Goal: Information Seeking & Learning: Learn about a topic

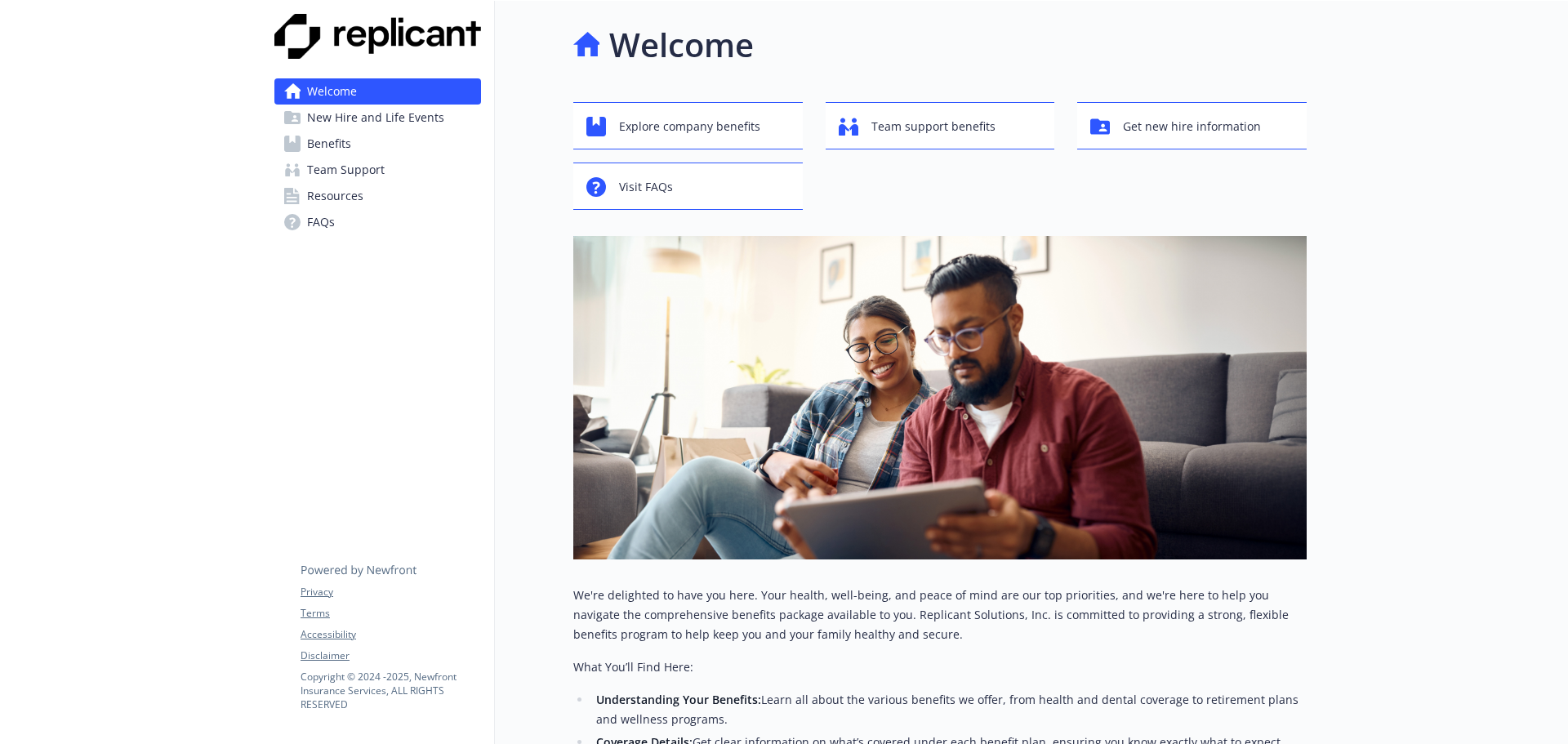
click at [358, 147] on link "Benefits" at bounding box center [377, 143] width 207 height 26
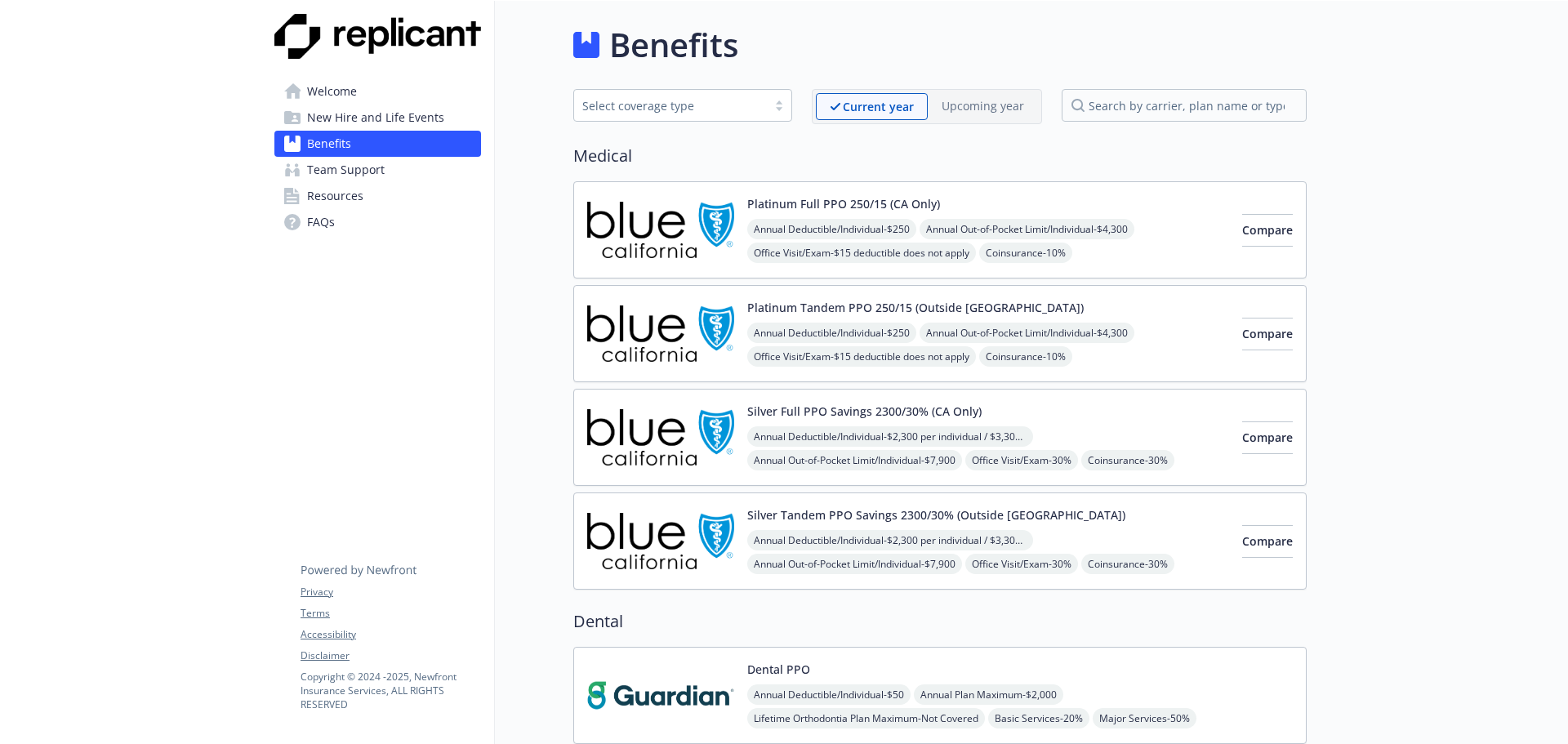
click at [335, 171] on span "Team Support" at bounding box center [346, 170] width 77 height 26
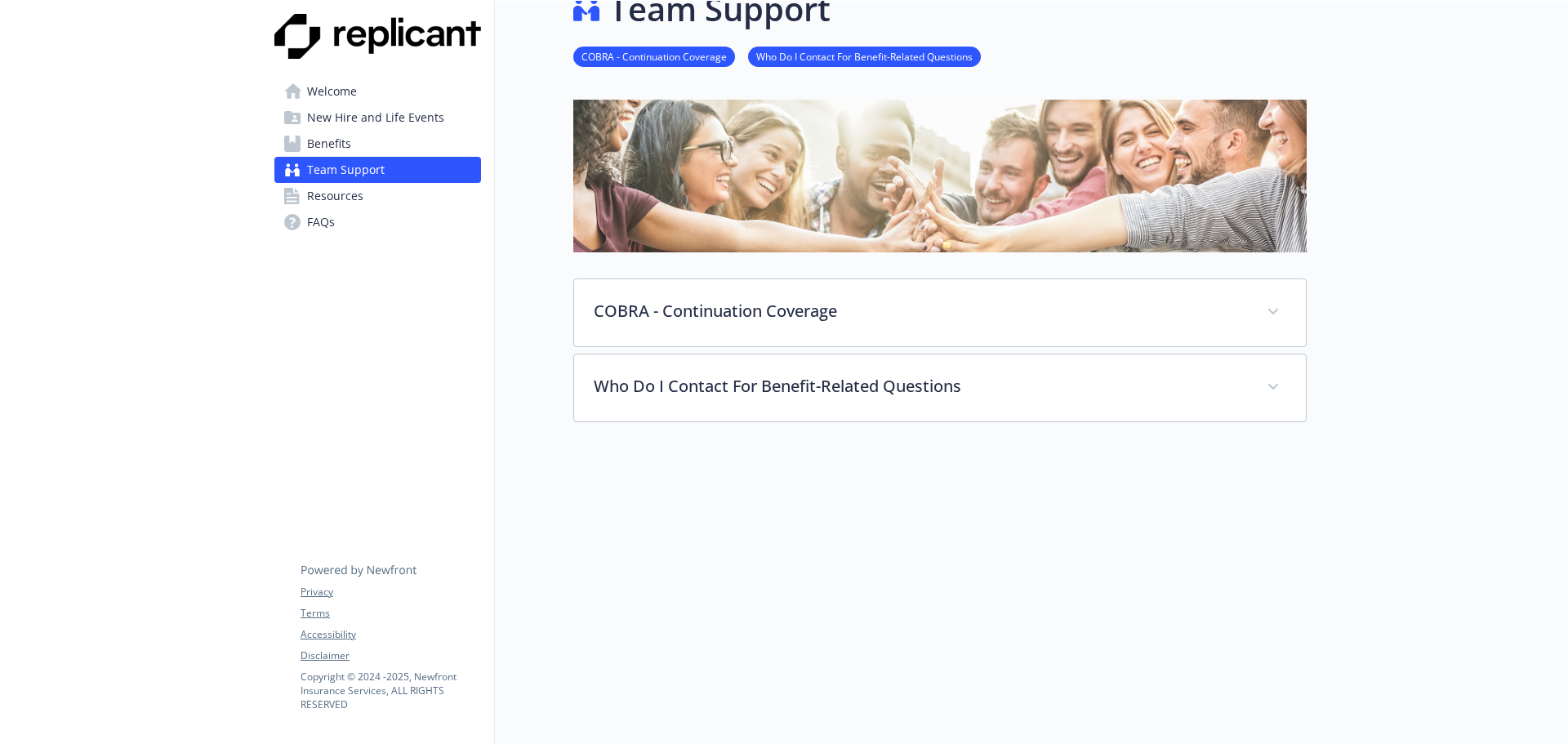
click at [327, 186] on span "Resources" at bounding box center [335, 196] width 57 height 26
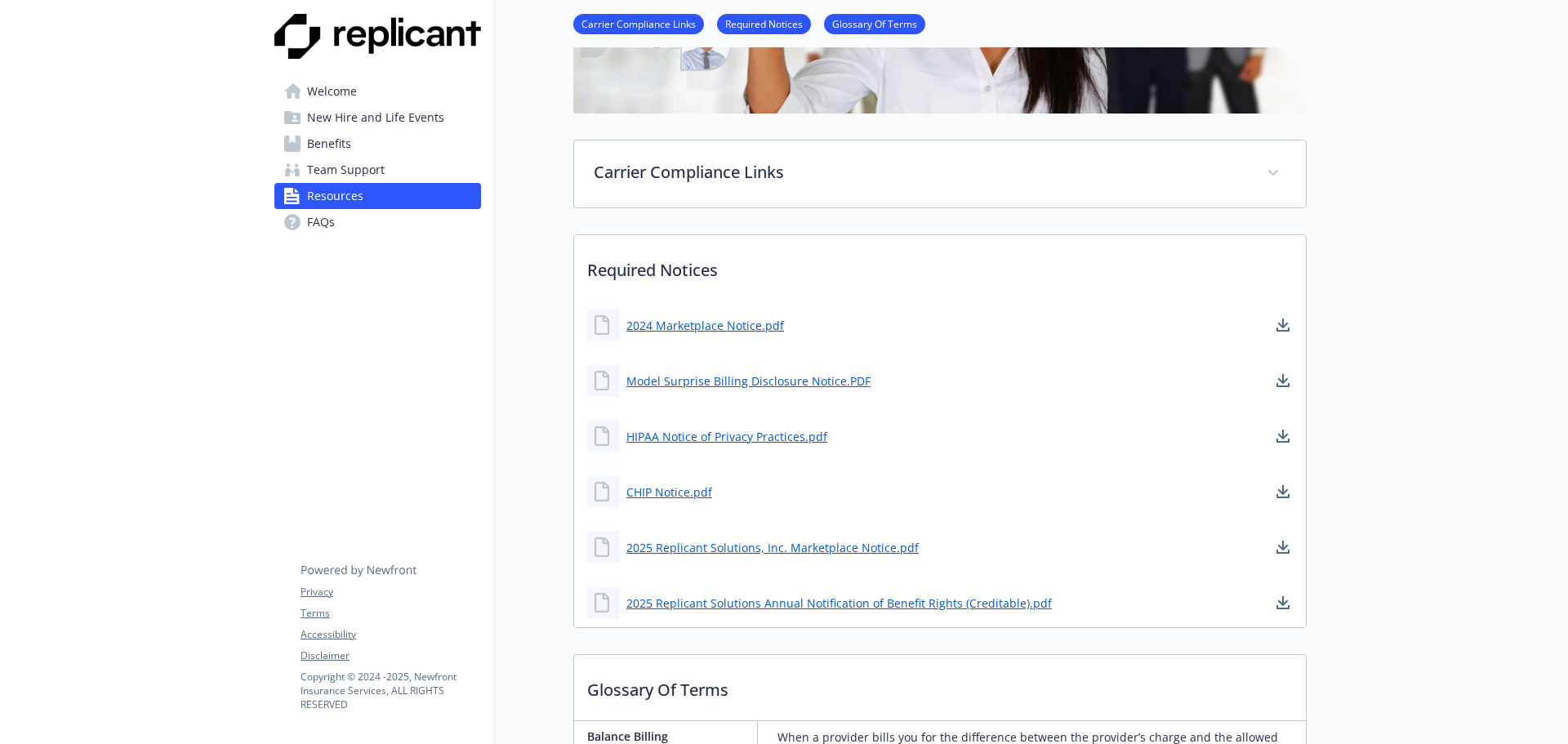
scroll to position [375, 0]
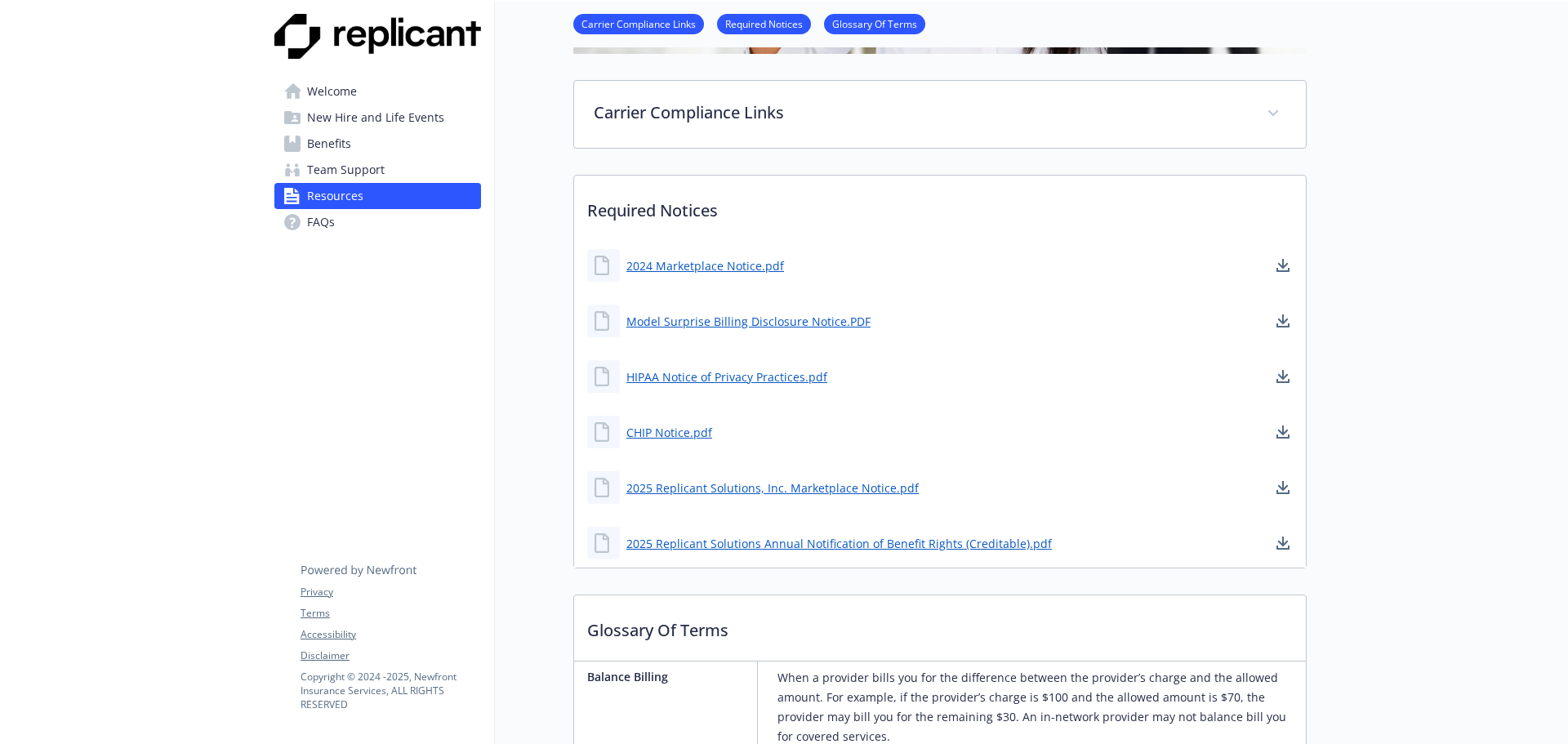
click at [340, 222] on link "FAQs" at bounding box center [377, 222] width 207 height 26
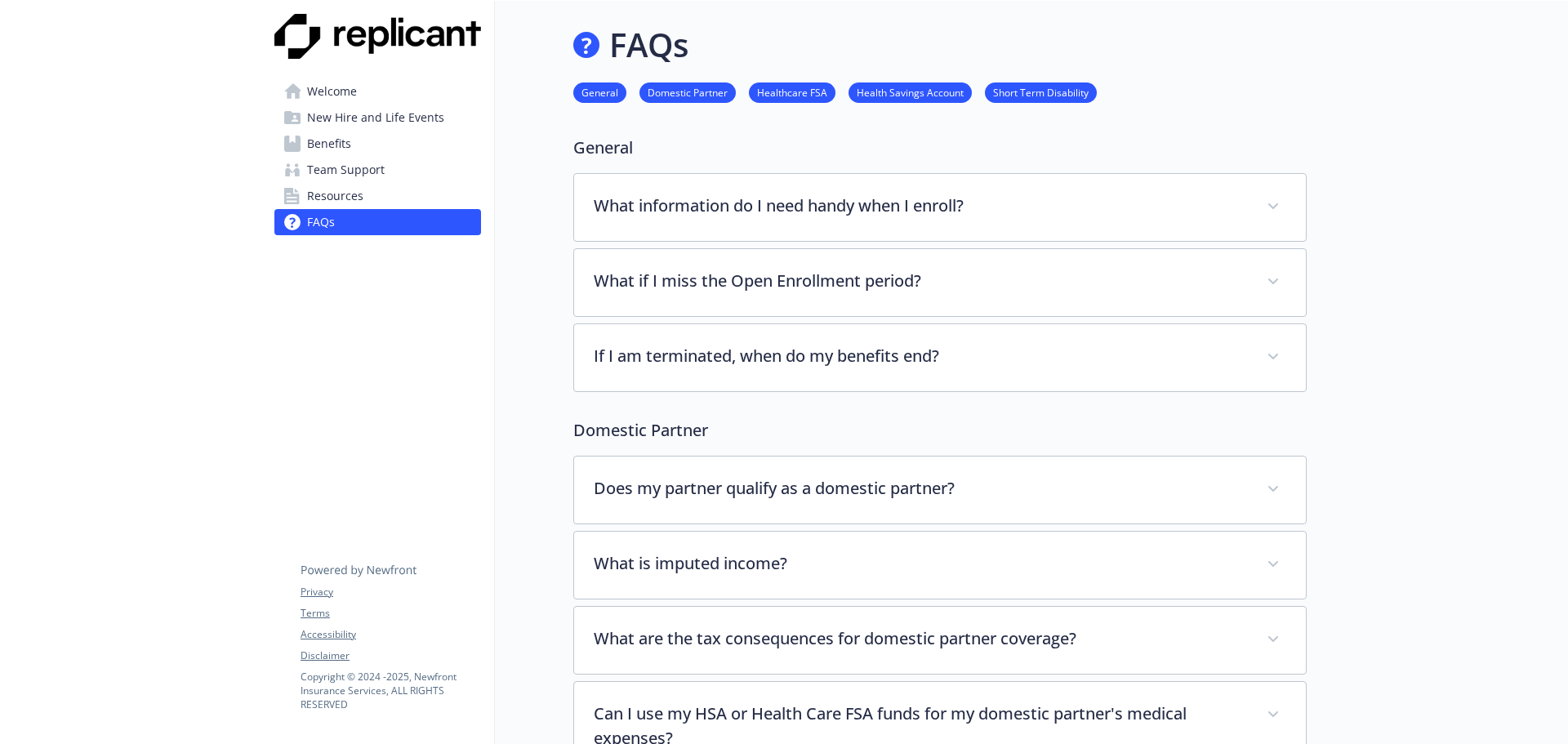
click at [353, 98] on span "Welcome" at bounding box center [332, 91] width 50 height 26
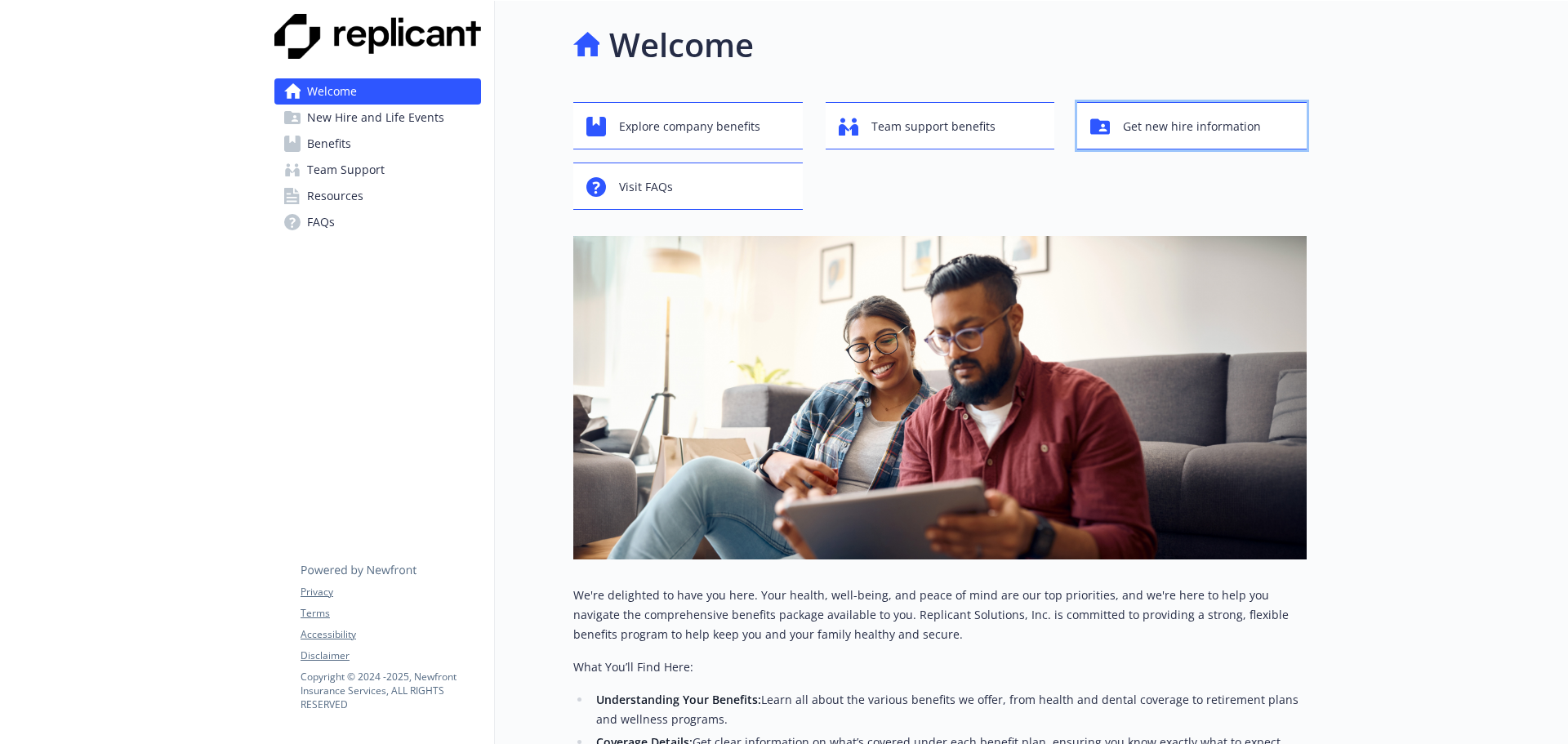
click at [1187, 135] on span "Get new hire information" at bounding box center [1191, 127] width 138 height 31
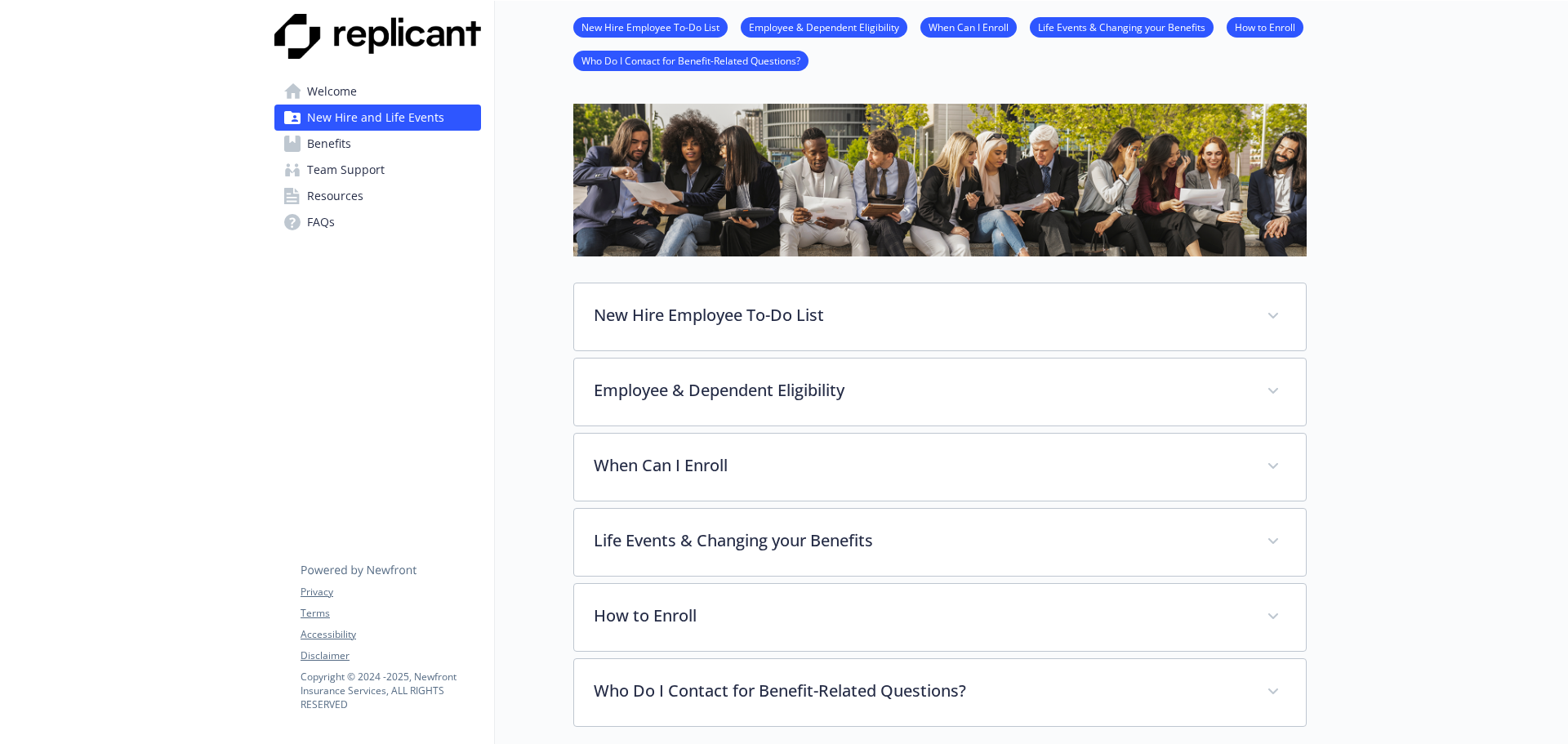
scroll to position [163, 0]
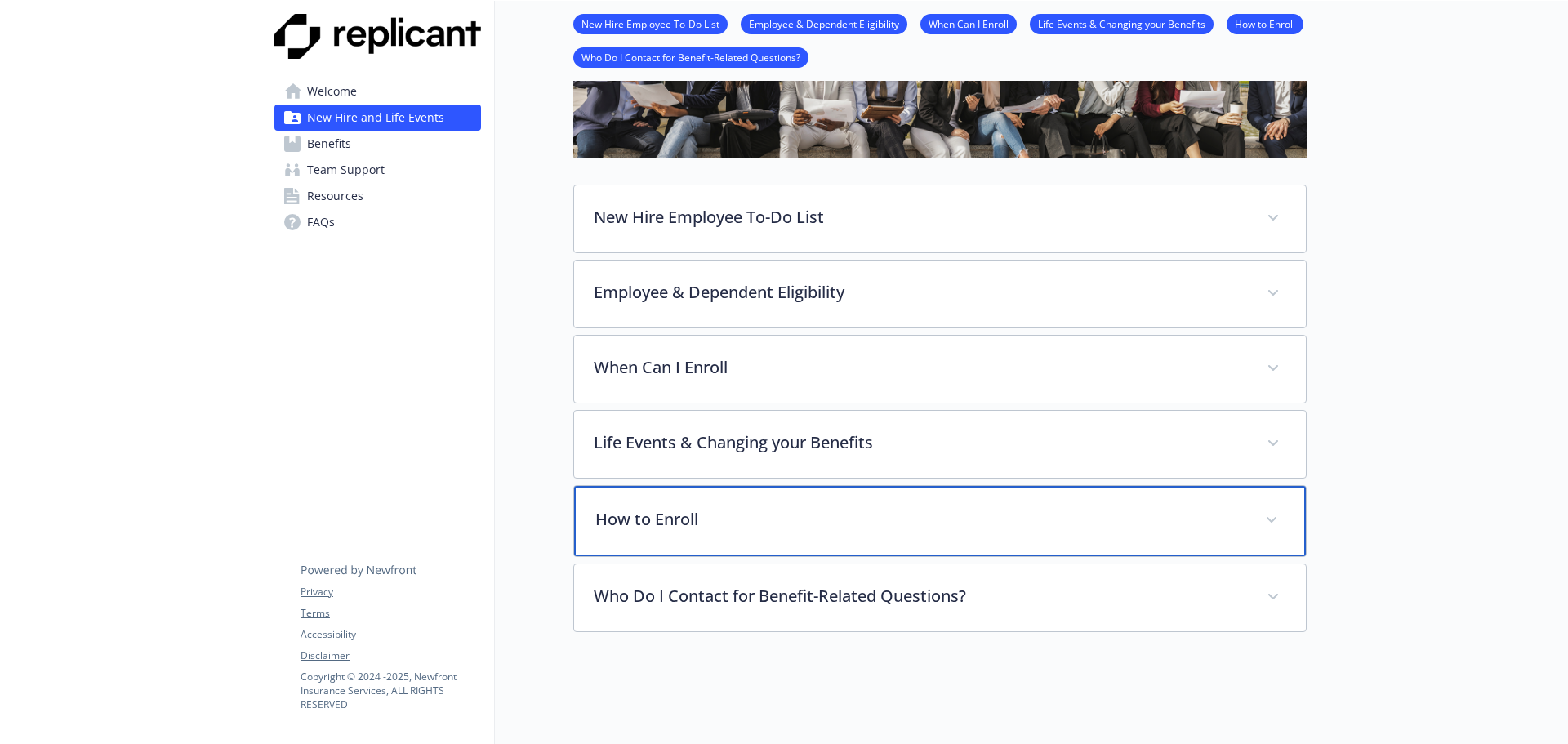
click at [983, 523] on p "How to Enroll" at bounding box center [920, 519] width 650 height 25
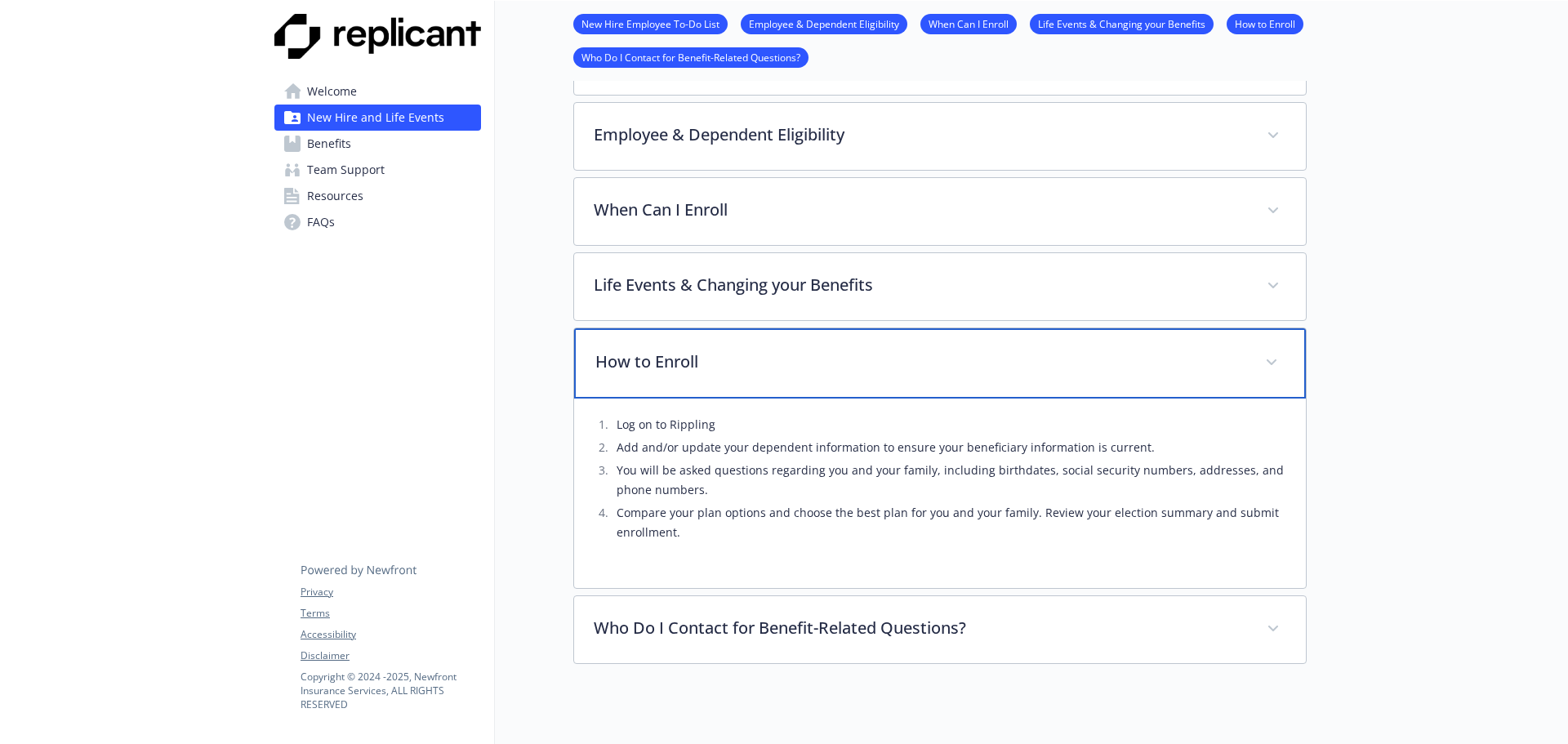
scroll to position [326, 0]
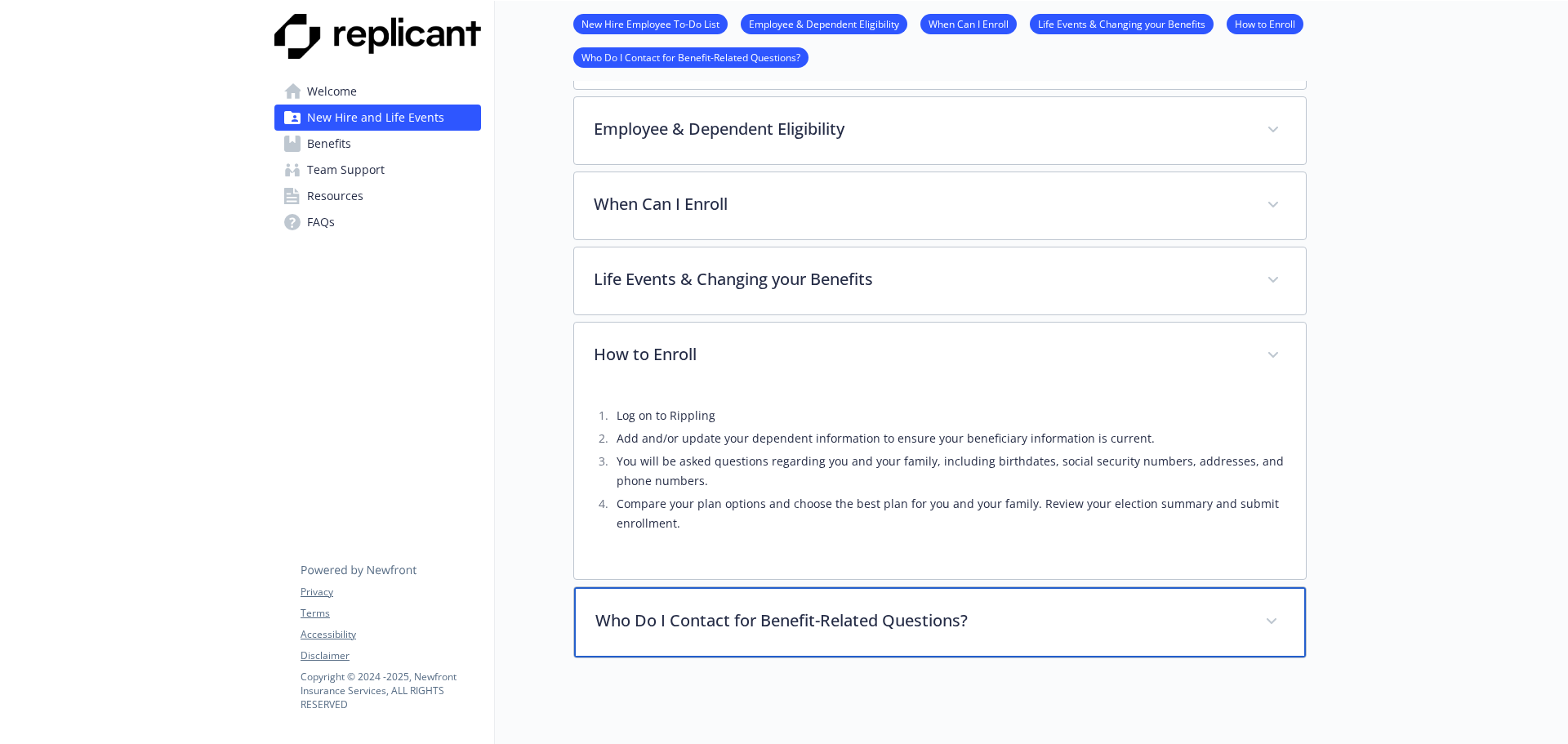
click at [999, 616] on p "Who Do I Contact for Benefit-Related Questions?" at bounding box center [920, 620] width 650 height 25
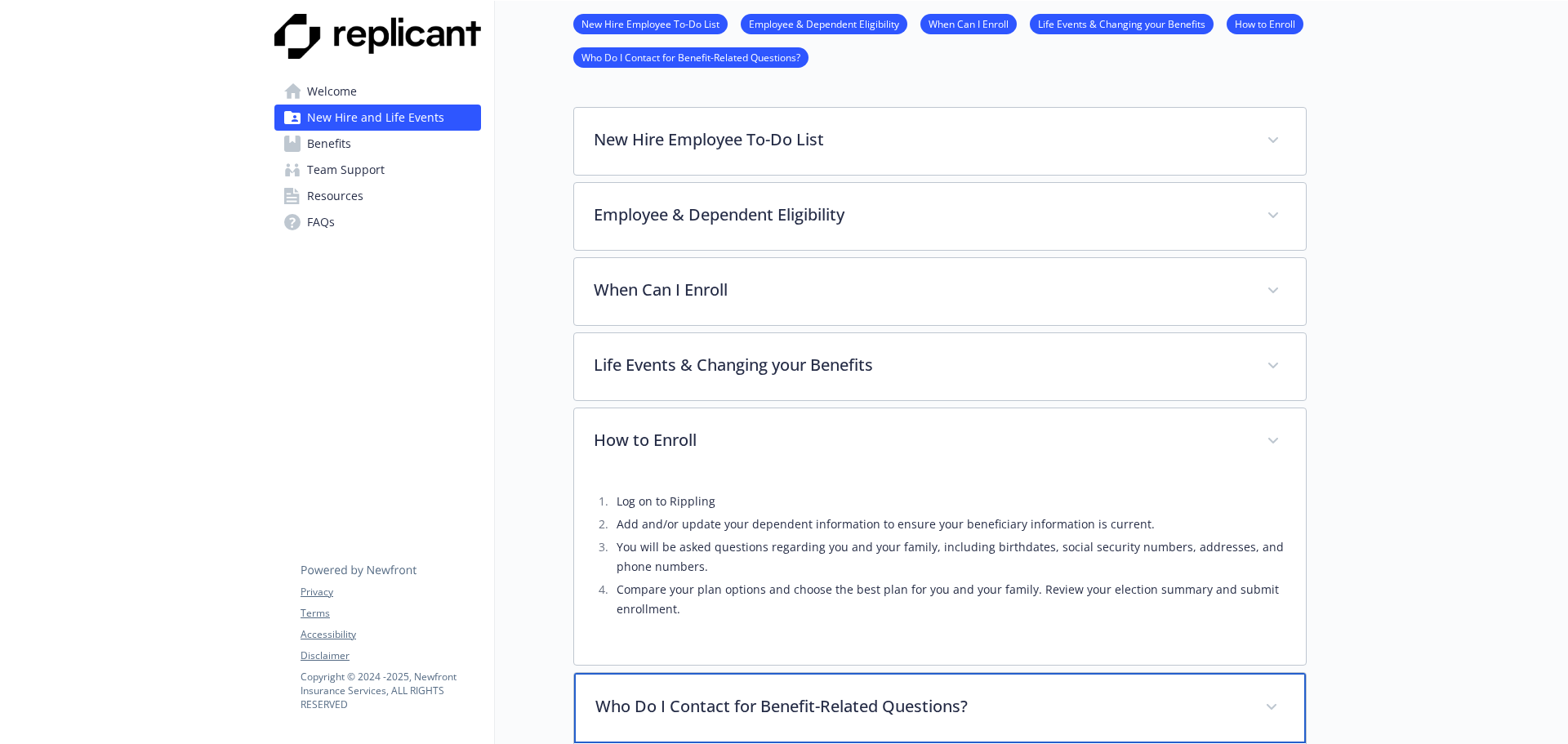
scroll to position [122, 0]
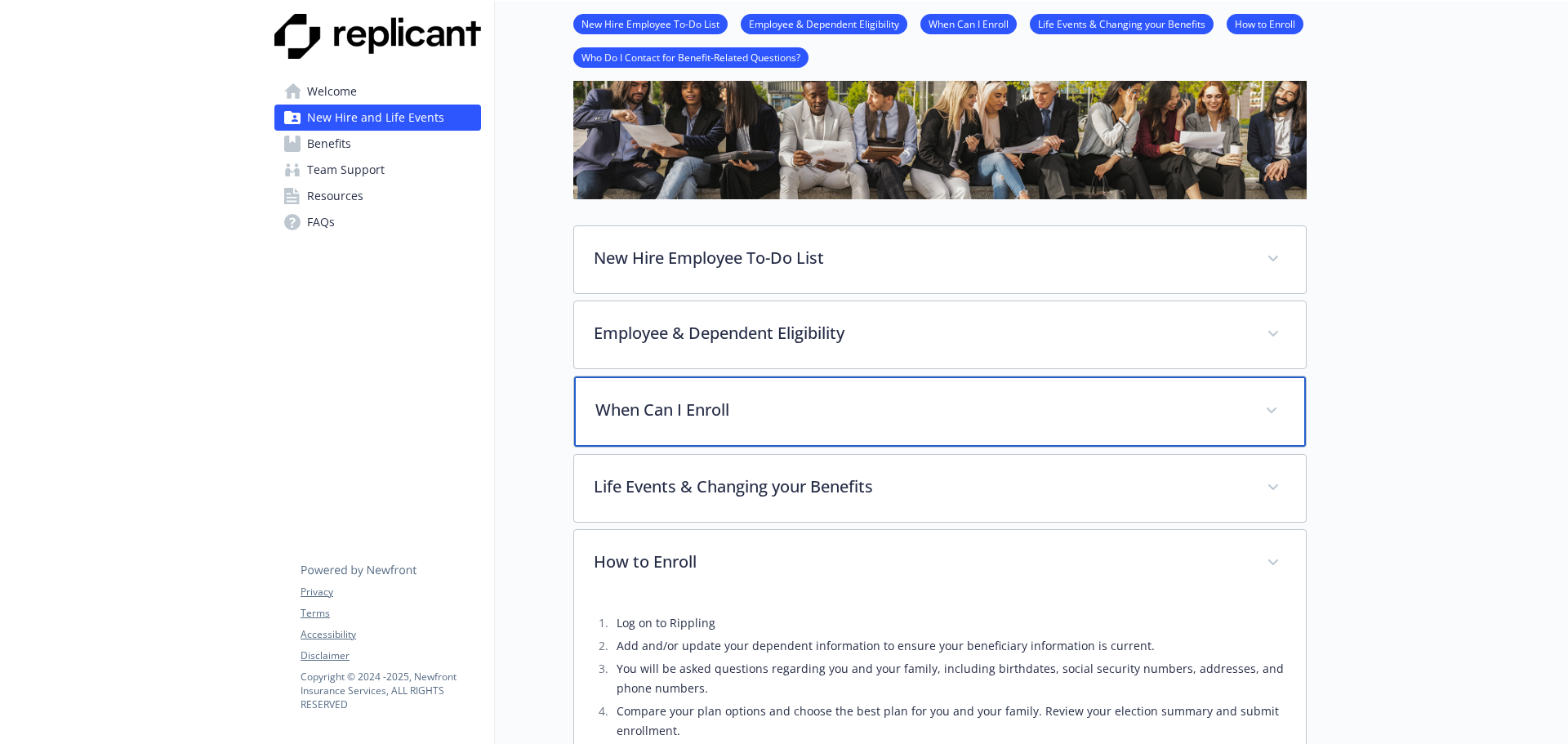
click at [831, 430] on div "When Can I Enroll" at bounding box center [940, 411] width 732 height 70
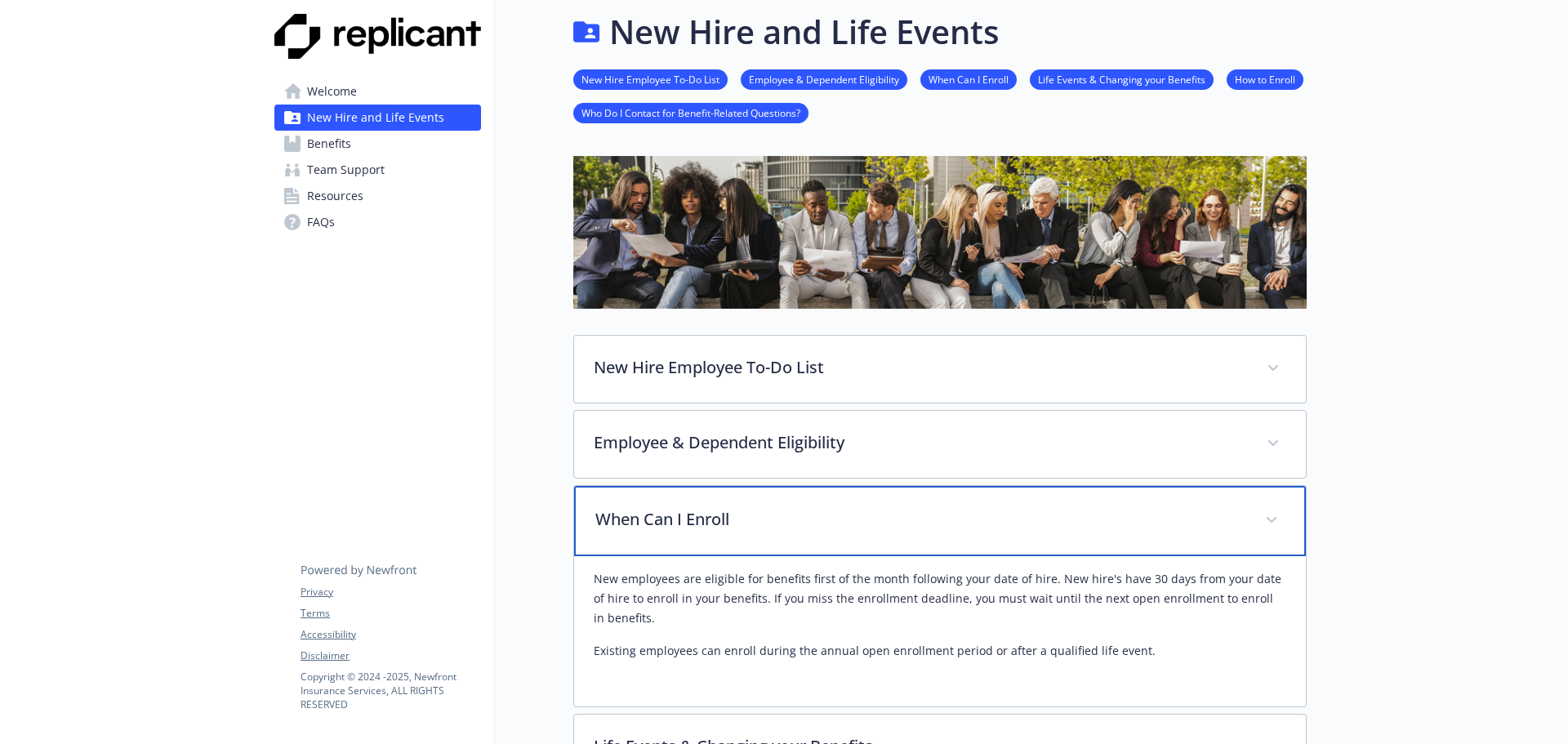
scroll to position [0, 0]
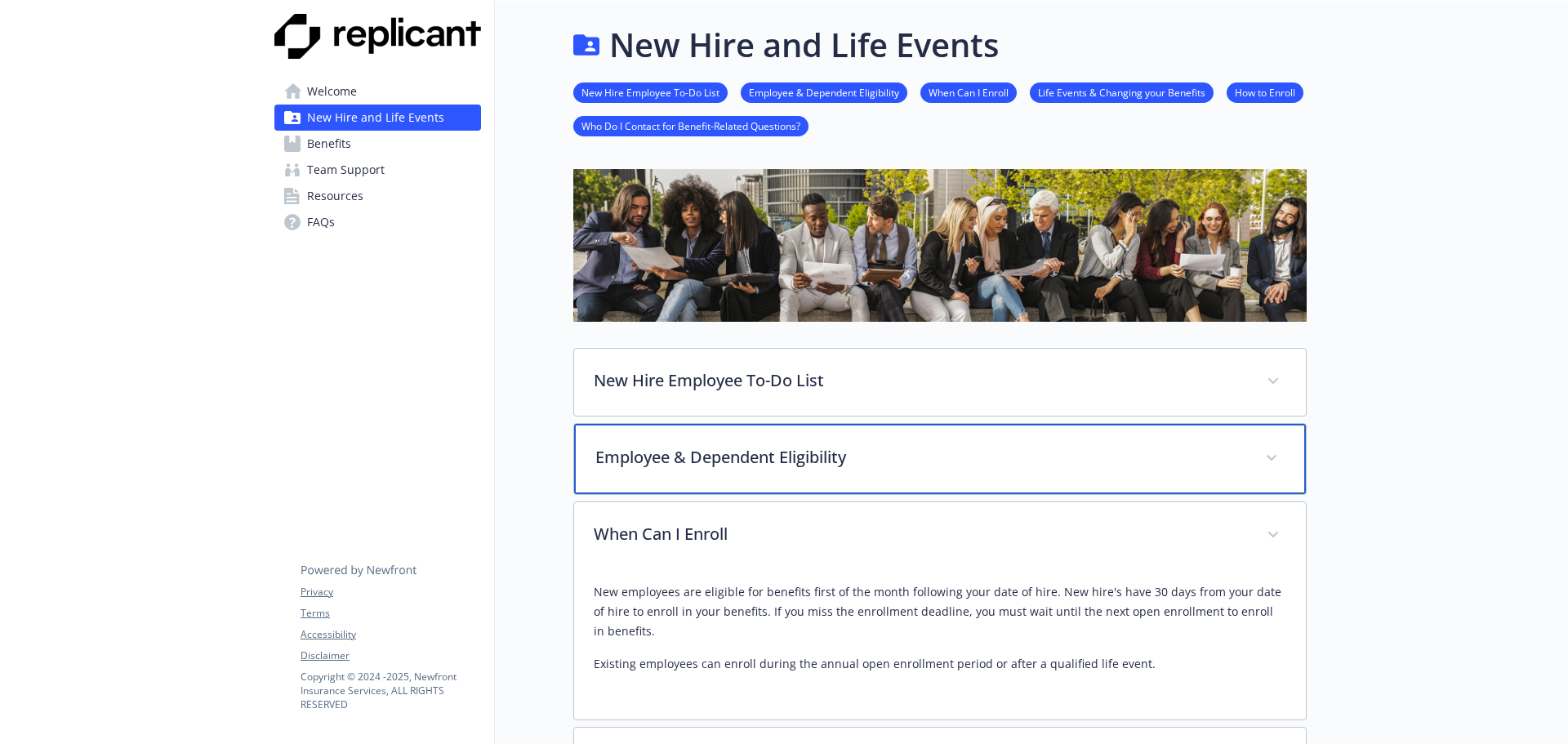
click at [897, 453] on p "Employee & Dependent Eligibility" at bounding box center [920, 457] width 650 height 25
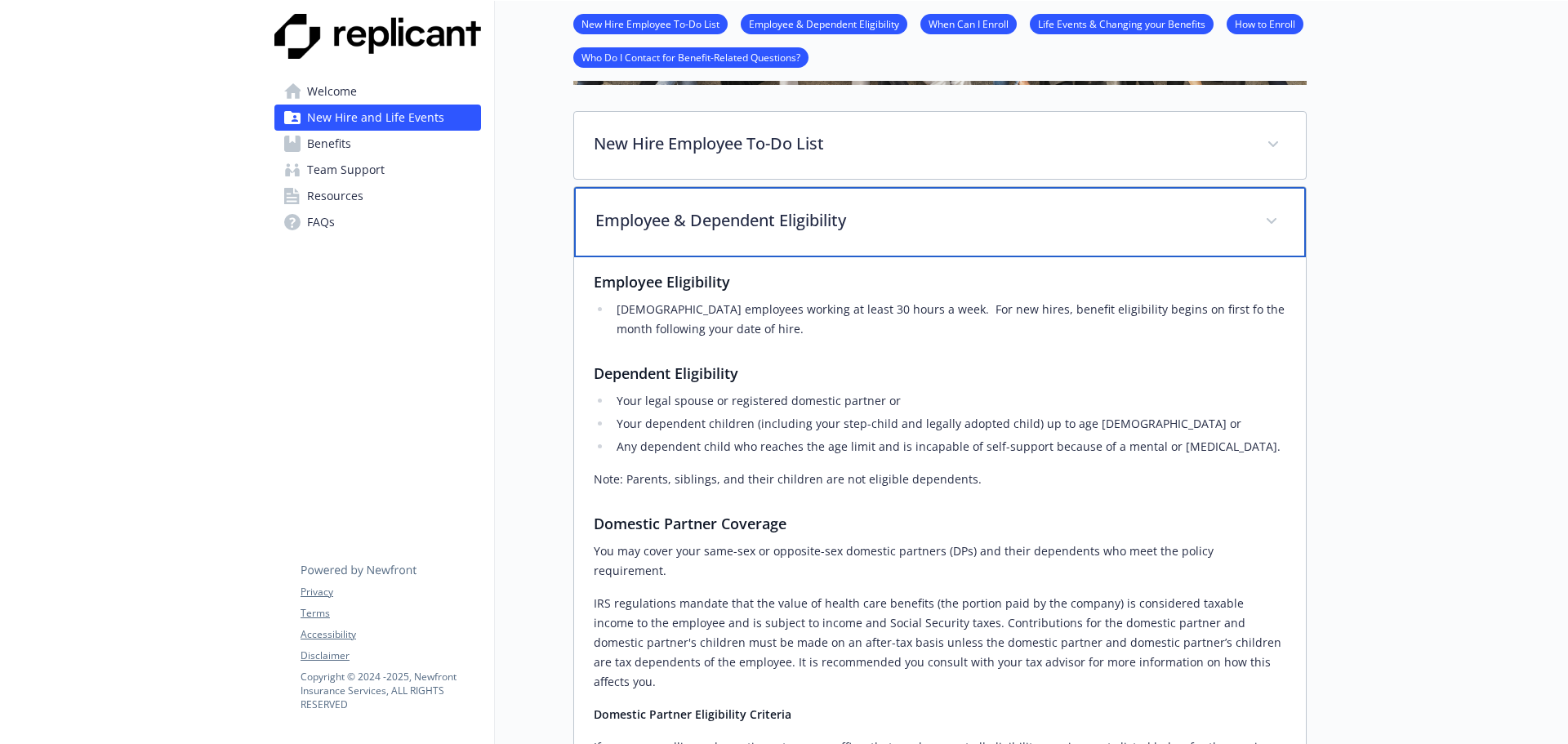
scroll to position [163, 0]
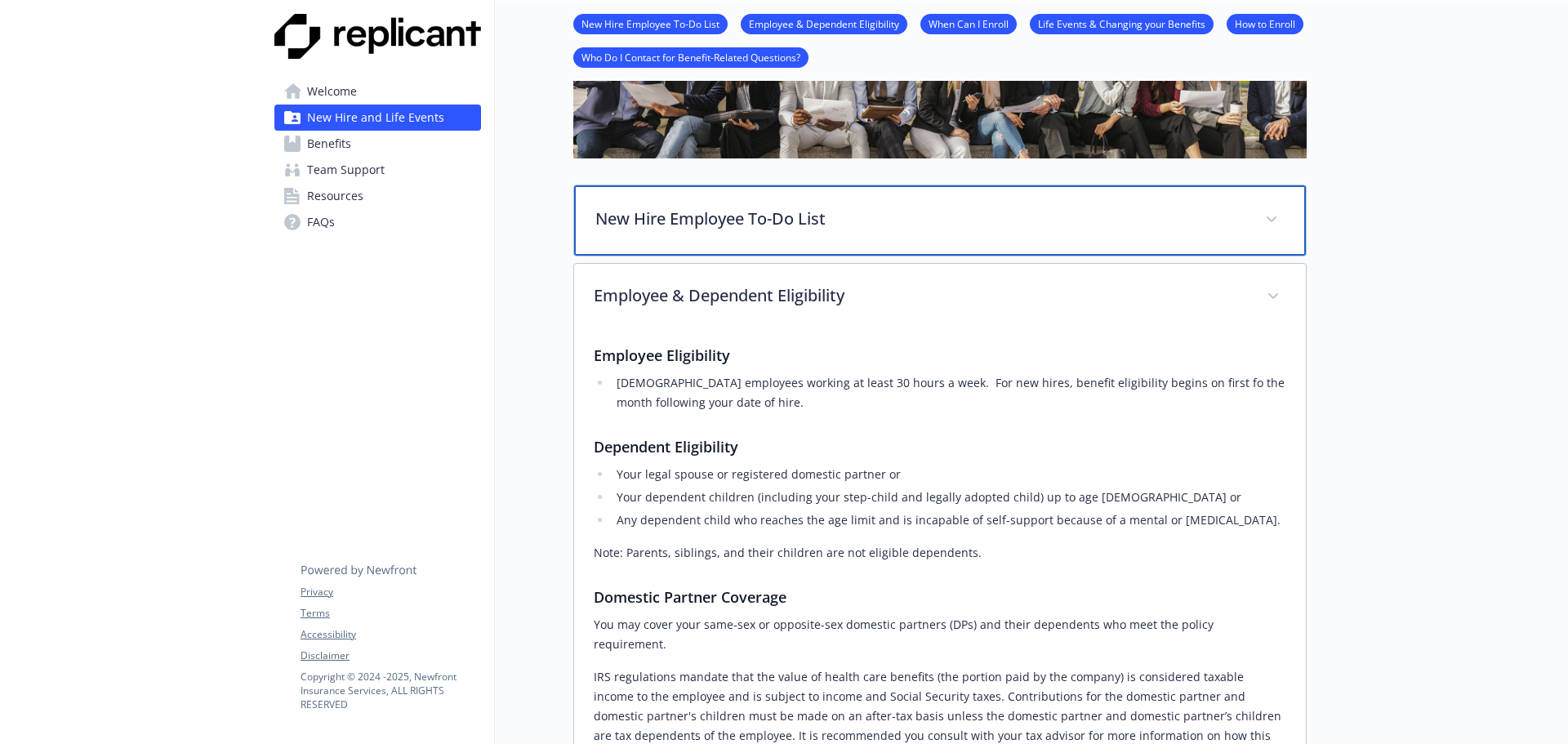
click at [861, 243] on div "New Hire Employee To-Do List" at bounding box center [940, 220] width 732 height 70
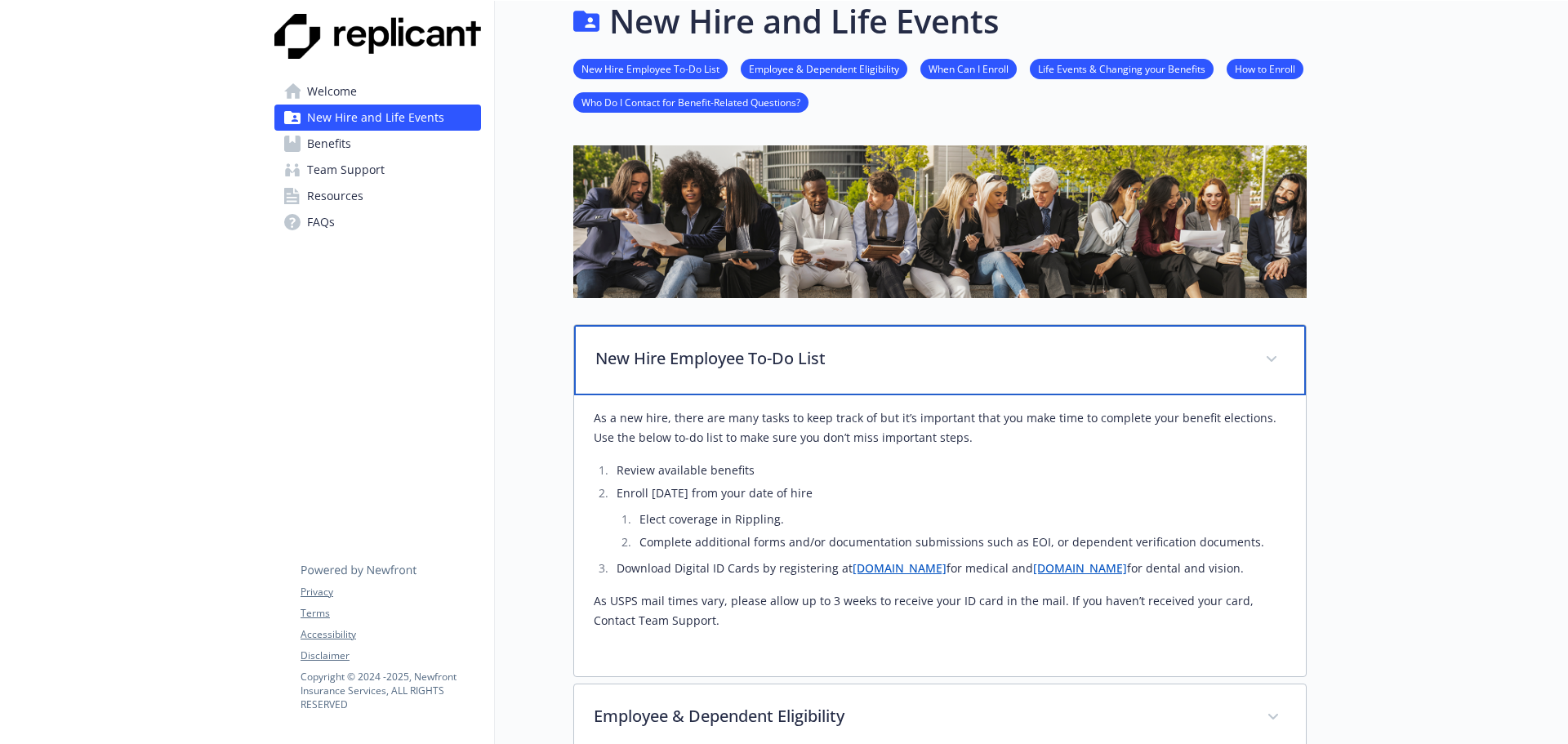
scroll to position [0, 0]
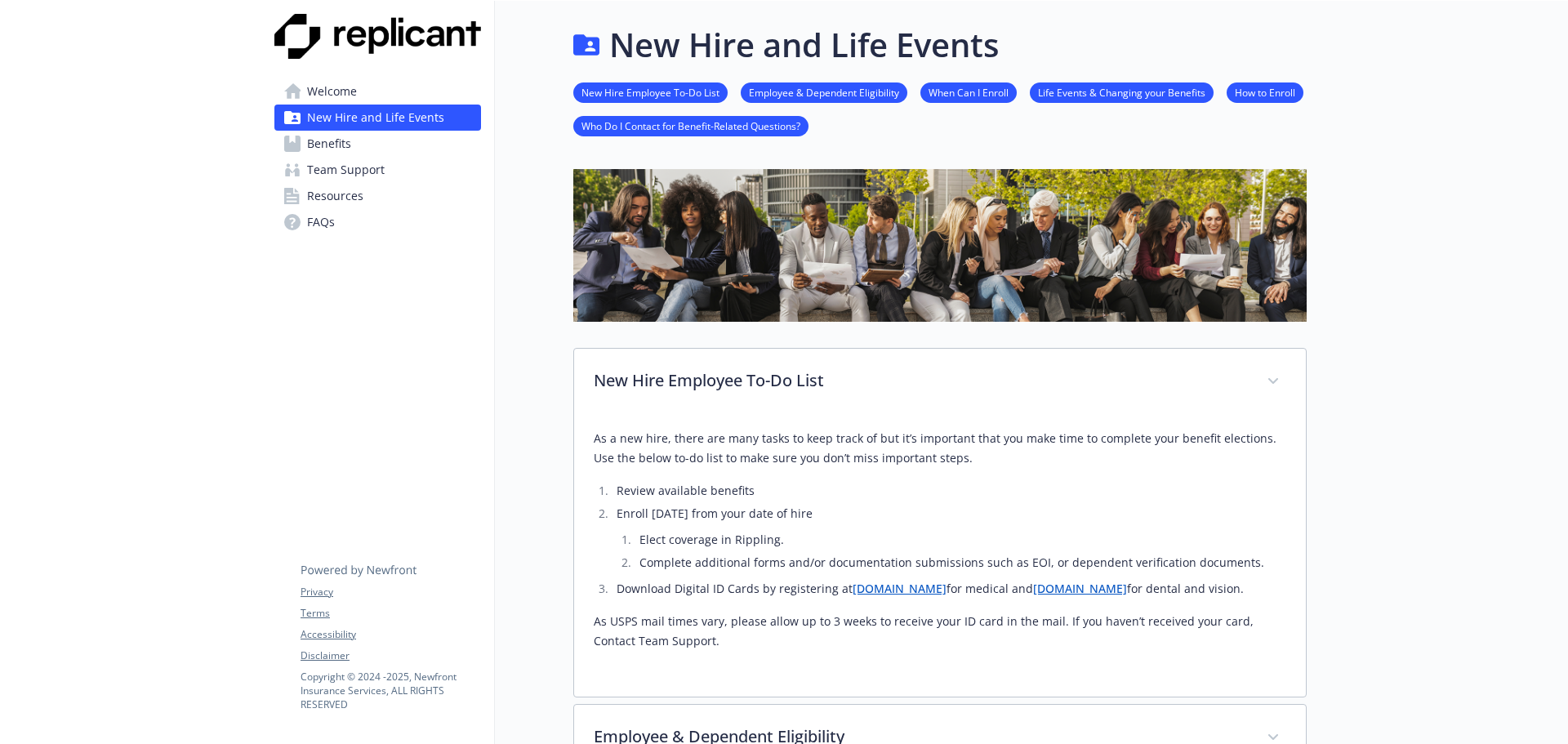
click at [365, 148] on link "Benefits" at bounding box center [377, 143] width 207 height 26
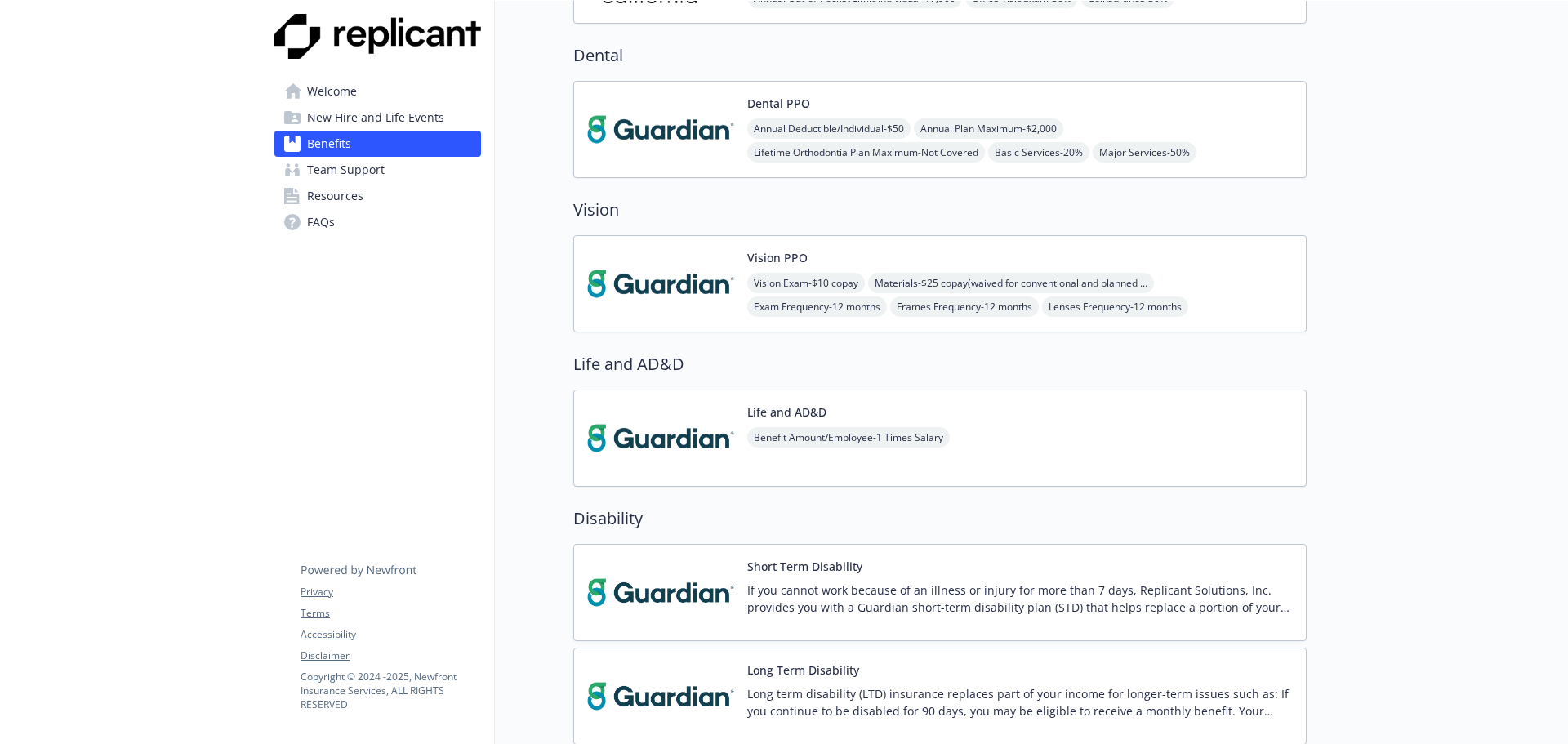
scroll to position [572, 0]
